Goal: Transaction & Acquisition: Purchase product/service

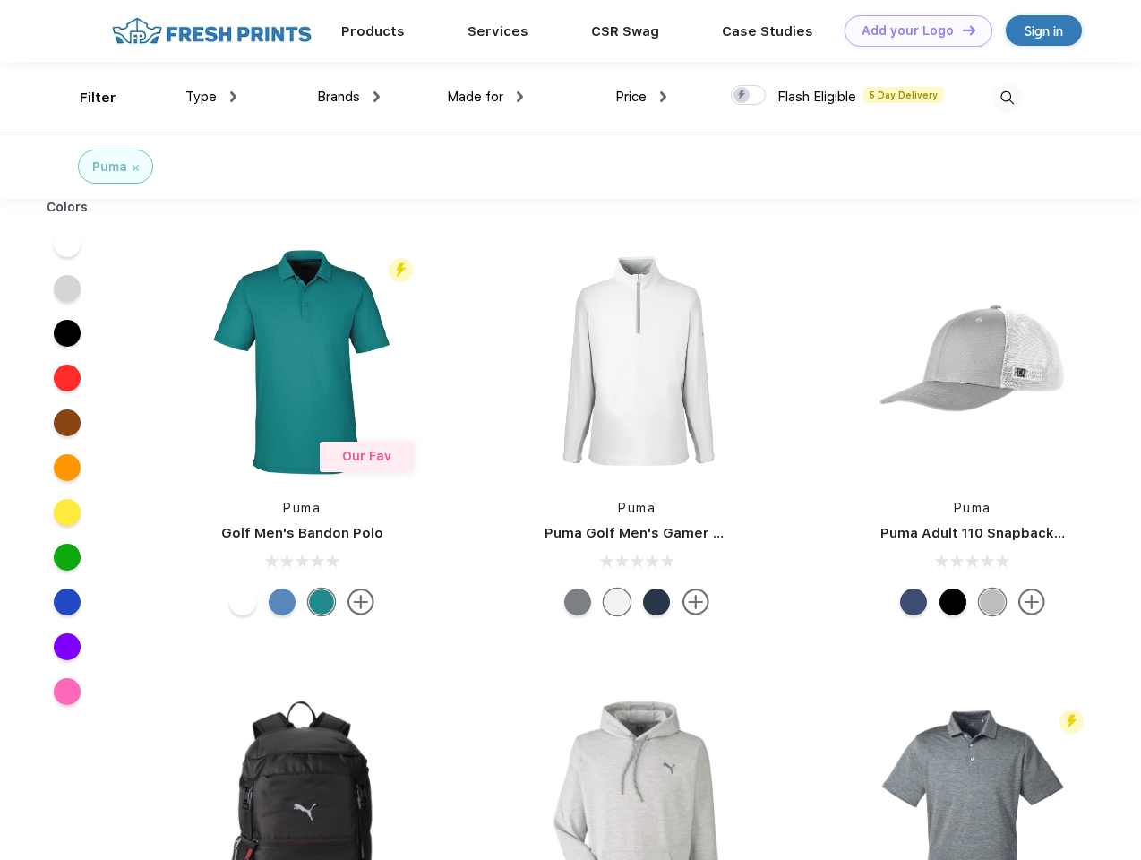
click at [912, 30] on link "Add your Logo Design Tool" at bounding box center [919, 30] width 148 height 31
click at [0, 0] on div "Design Tool" at bounding box center [0, 0] width 0 height 0
click at [961, 30] on link "Add your Logo Design Tool" at bounding box center [919, 30] width 148 height 31
click at [86, 98] on div "Filter" at bounding box center [98, 98] width 37 height 21
click at [211, 97] on span "Type" at bounding box center [200, 97] width 31 height 16
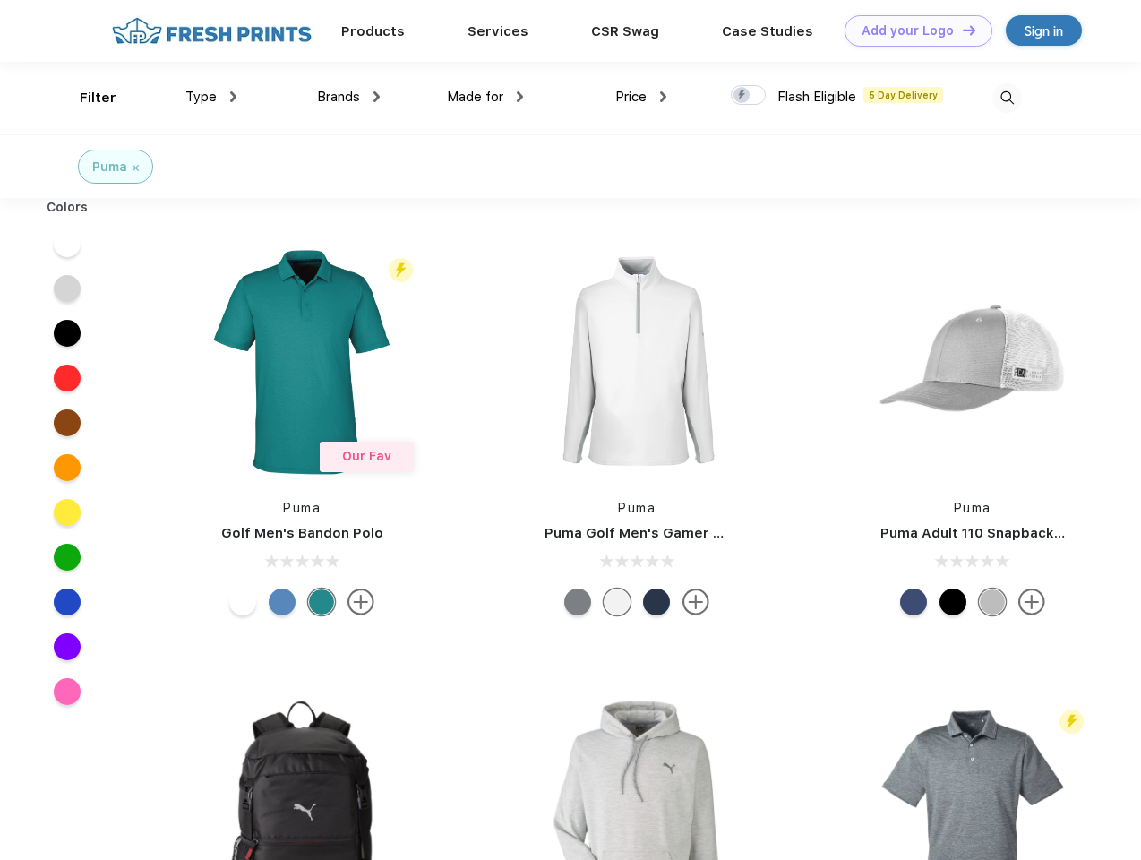
click at [348, 97] on span "Brands" at bounding box center [338, 97] width 43 height 16
click at [486, 97] on span "Made for" at bounding box center [475, 97] width 56 height 16
click at [641, 97] on span "Price" at bounding box center [630, 97] width 31 height 16
click at [749, 96] on div at bounding box center [748, 95] width 35 height 20
click at [743, 96] on input "checkbox" at bounding box center [737, 90] width 12 height 12
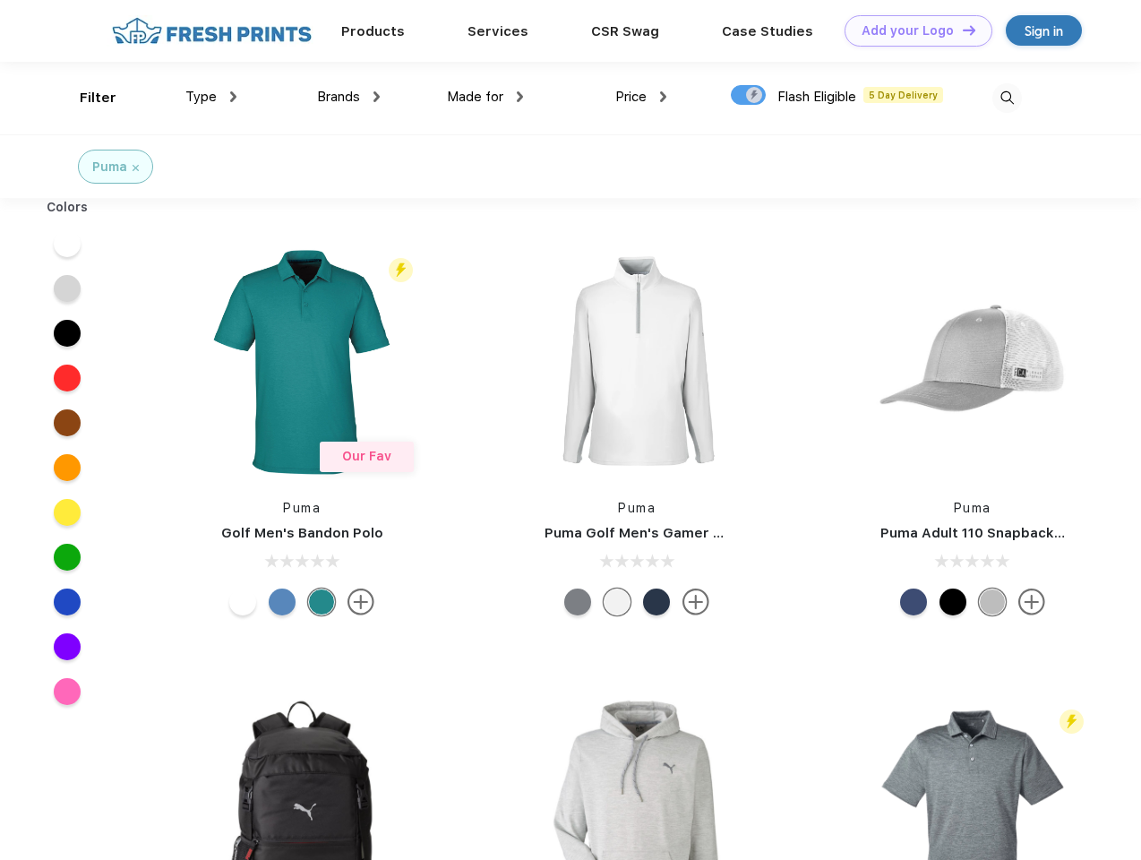
click at [1007, 98] on img at bounding box center [1008, 98] width 30 height 30
